Goal: Transaction & Acquisition: Subscribe to service/newsletter

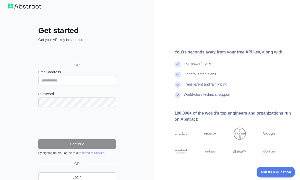
scroll to position [29, 0]
